Goal: Task Accomplishment & Management: Complete application form

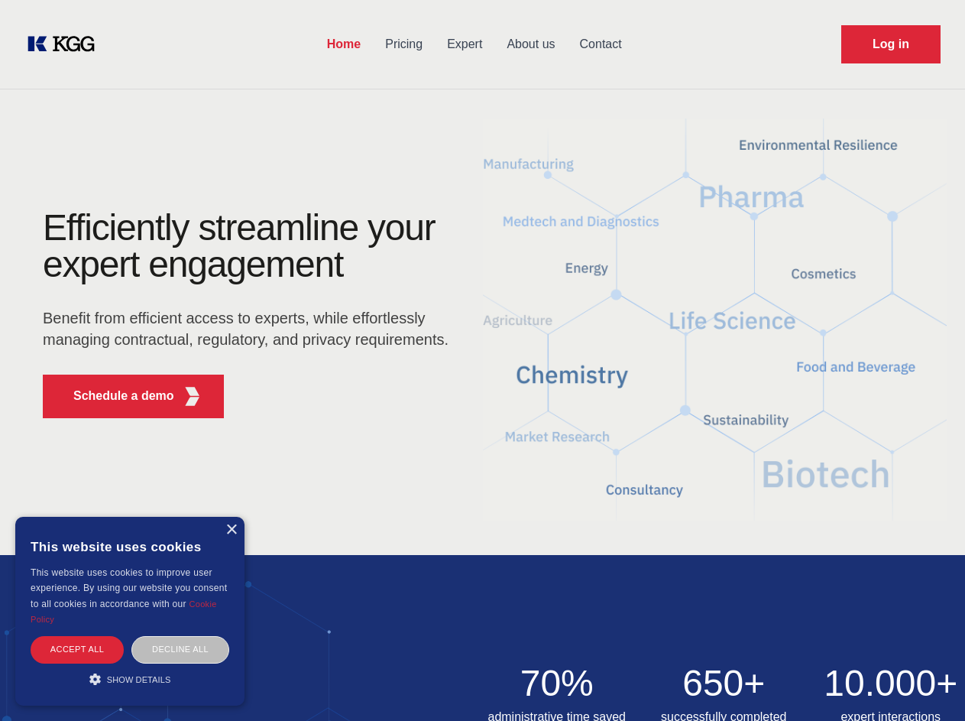
click at [482, 360] on div "Efficiently streamline your expert engagement Benefit from efficient access to …" at bounding box center [250, 319] width 465 height 221
click at [115, 396] on p "Schedule a demo" at bounding box center [123, 396] width 101 height 18
click at [231, 530] on div "× This website uses cookies This website uses cookies to improve user experienc…" at bounding box center [129, 611] width 229 height 189
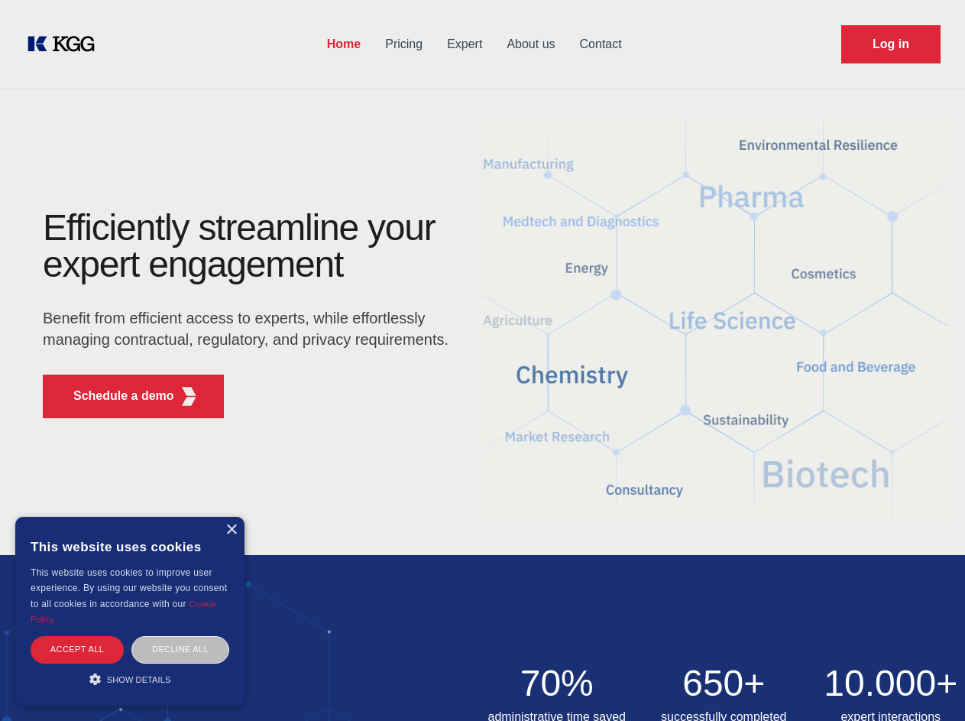
click at [77, 649] on div "Accept all" at bounding box center [77, 649] width 93 height 27
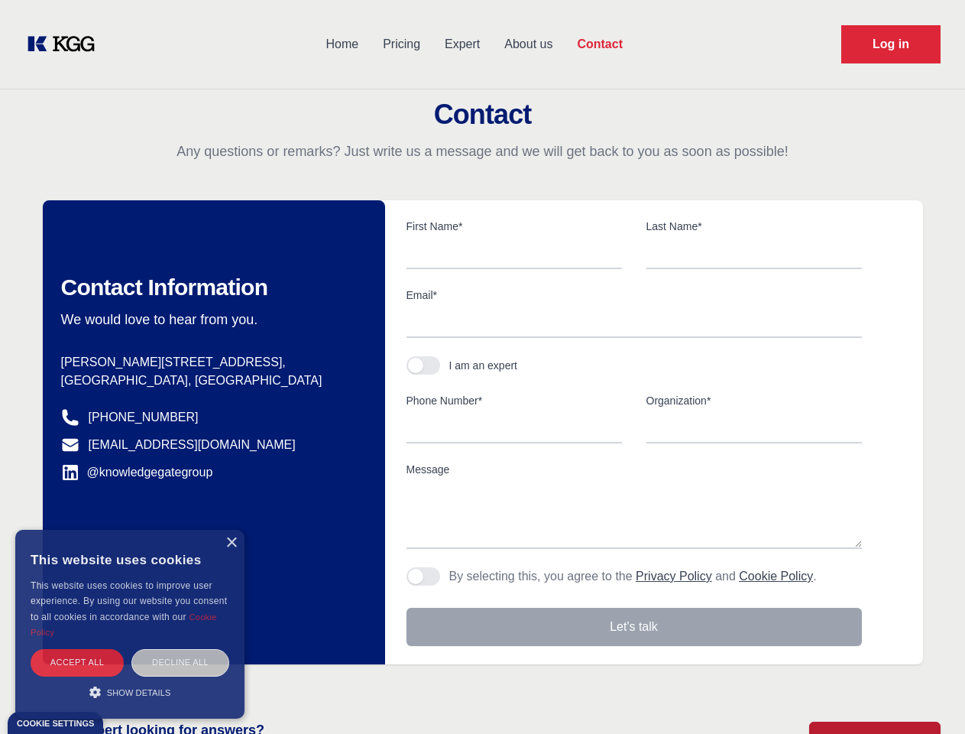
click at [180, 649] on body "Home Pricing Expert About us Contact Log in Contact Any questions or remarks? J…" at bounding box center [482, 672] width 965 height 1344
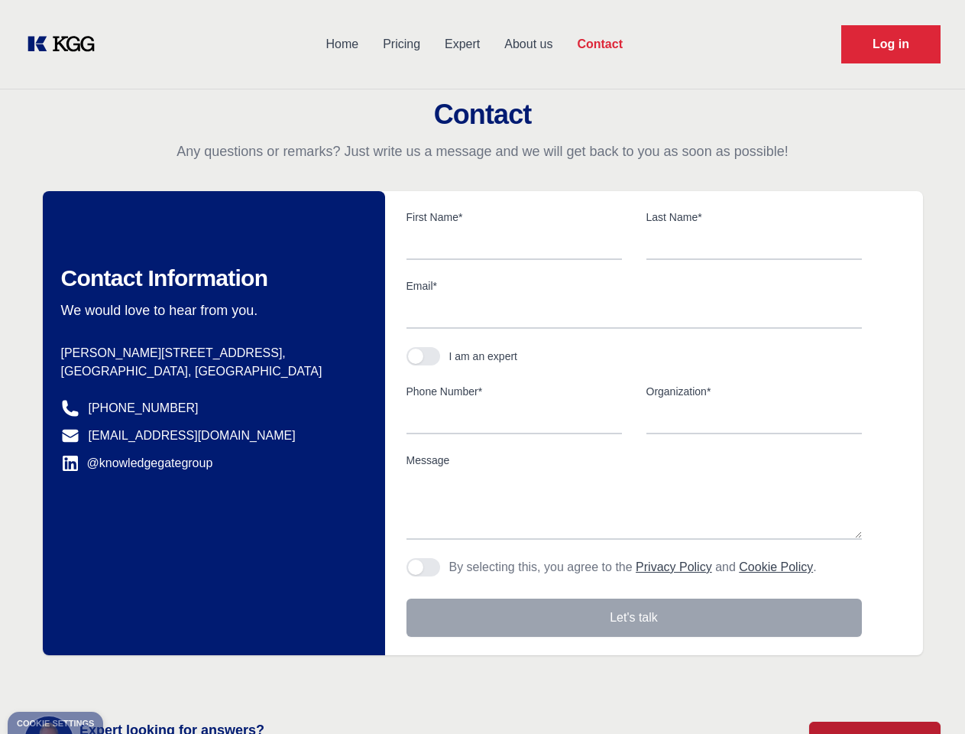
click at [130, 679] on main "Contact Any questions or remarks? Just write us a message and we will get back …" at bounding box center [482, 398] width 965 height 796
